Goal: Find specific page/section: Find specific page/section

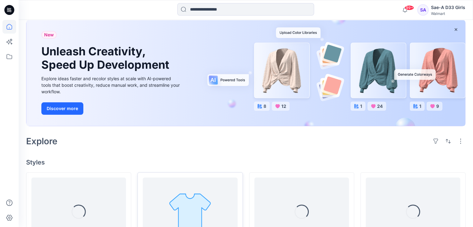
scroll to position [93, 0]
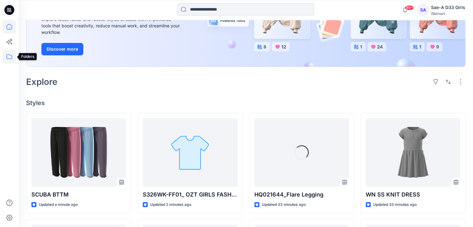
click at [8, 58] on icon at bounding box center [9, 57] width 14 height 14
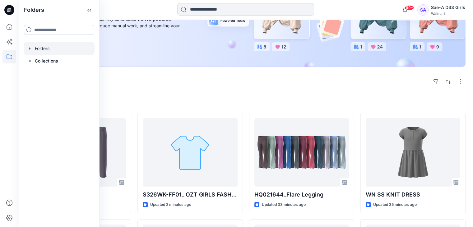
click at [30, 49] on icon "button" at bounding box center [29, 48] width 1 height 2
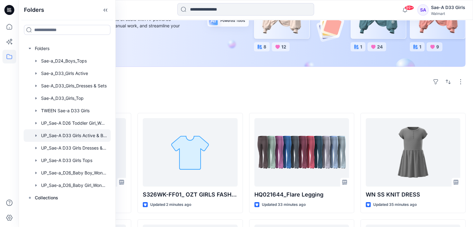
click at [87, 139] on div at bounding box center [67, 135] width 87 height 12
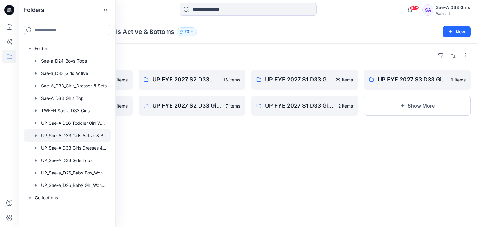
click at [253, 151] on div "Folders UP FYE 2027 S3 D33 Girls Active Sae-A 15 items UP FYE 2027 S4 D33 Girls…" at bounding box center [248, 136] width 459 height 184
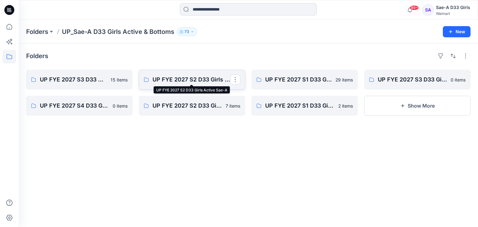
click at [173, 78] on p "UP FYE 2027 S2 D33 Girls Active Sae-A" at bounding box center [192, 79] width 78 height 9
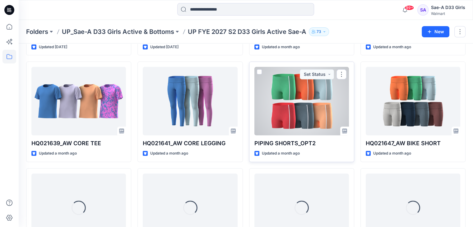
scroll to position [270, 0]
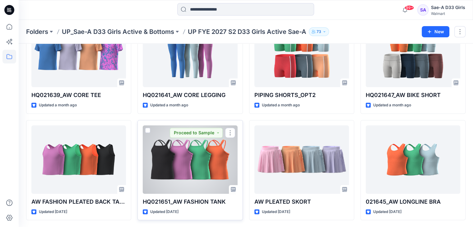
click at [209, 163] on div at bounding box center [190, 159] width 95 height 68
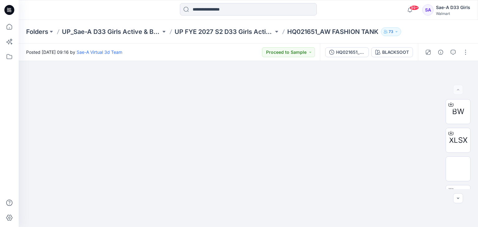
click at [406, 57] on div "HQ021651_FULL COLORWAYS BLACKSOOT" at bounding box center [369, 52] width 98 height 17
click at [407, 52] on div "BLACKSOOT" at bounding box center [395, 52] width 27 height 7
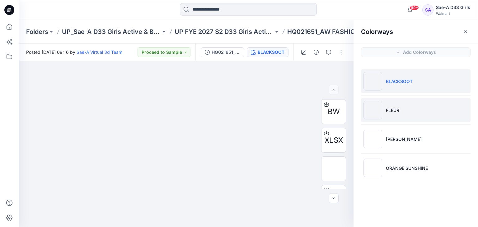
click at [402, 113] on li "FLEUR" at bounding box center [416, 110] width 110 height 24
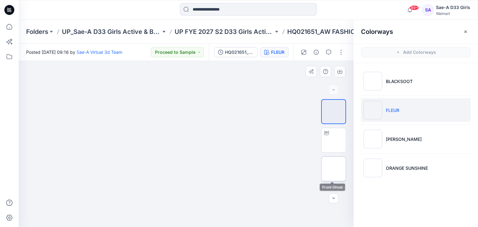
click at [334, 169] on img at bounding box center [334, 169] width 0 height 0
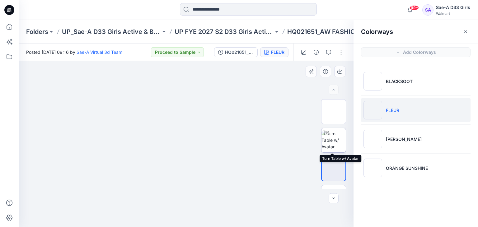
click at [329, 140] on img at bounding box center [334, 140] width 24 height 20
